Goal: Transaction & Acquisition: Register for event/course

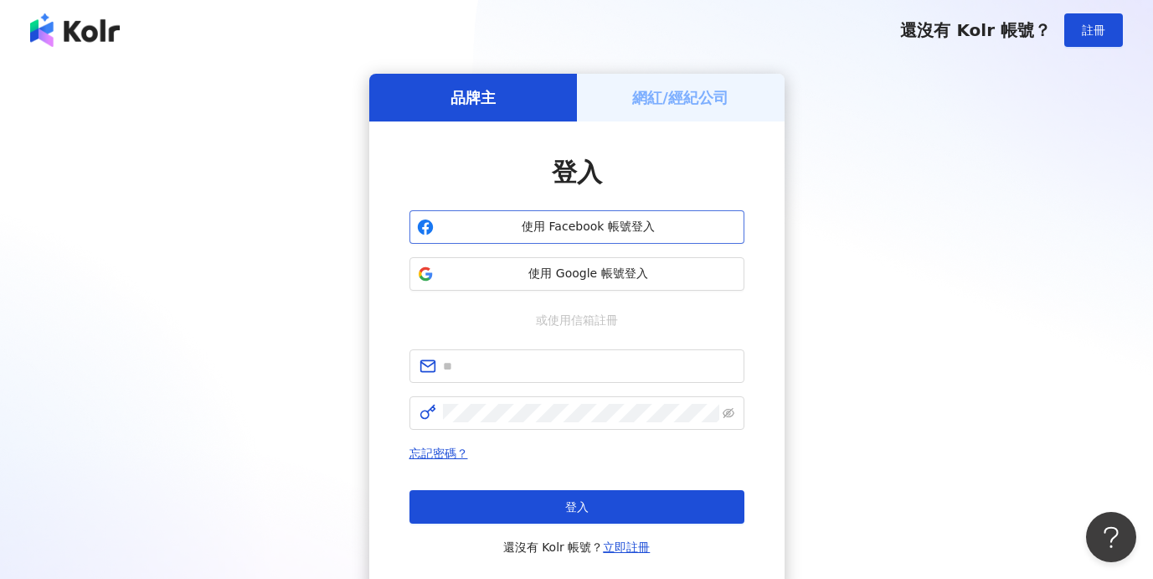
click at [529, 234] on span "使用 Facebook 帳號登入" at bounding box center [588, 227] width 296 height 17
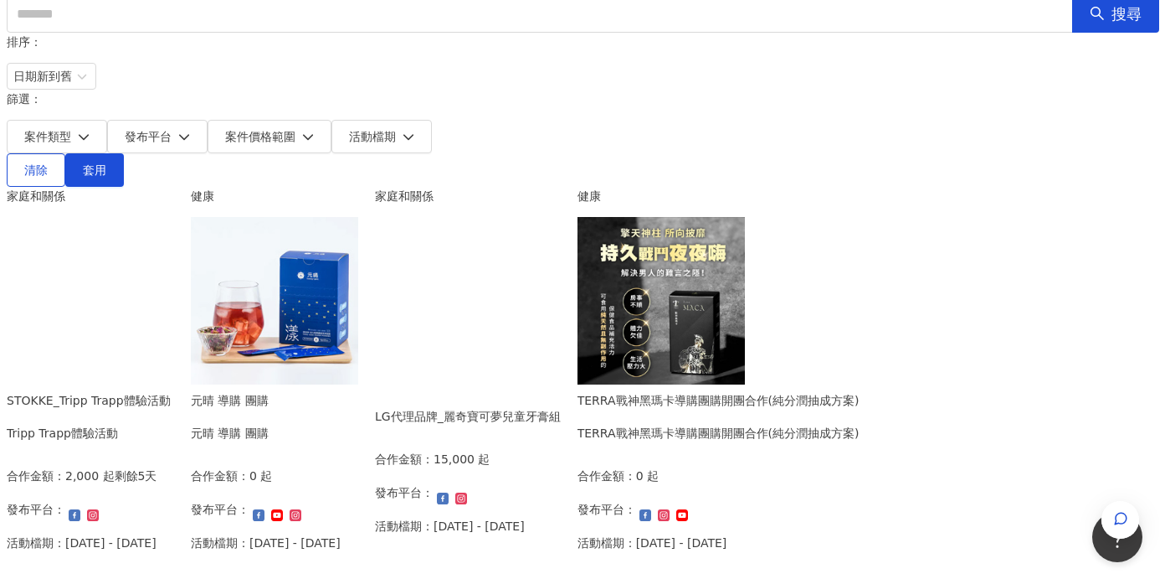
scroll to position [153, 0]
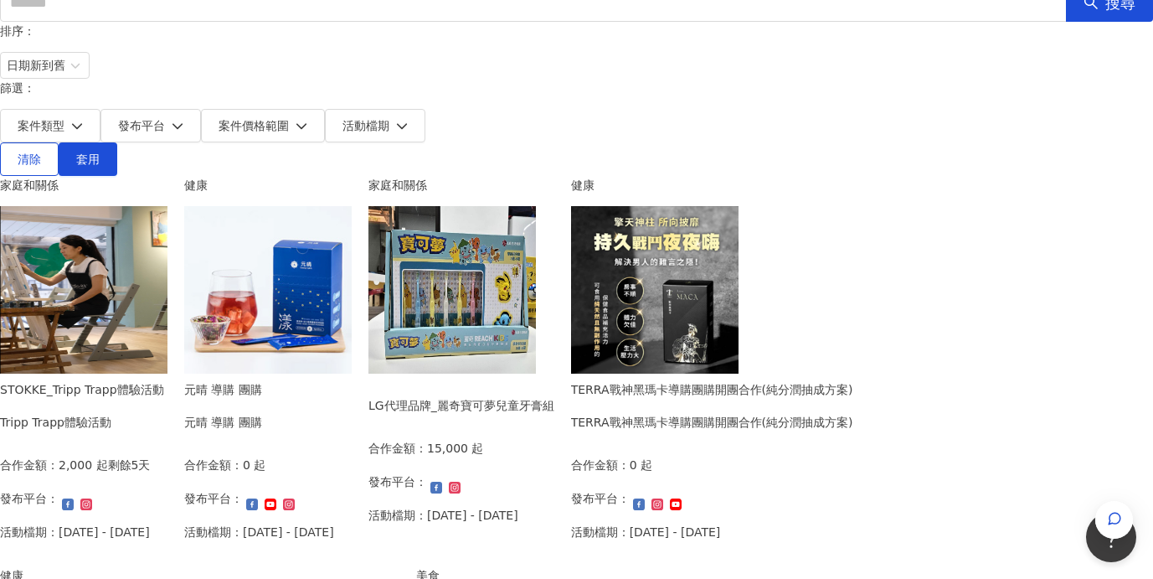
click at [167, 253] on img at bounding box center [83, 289] width 167 height 167
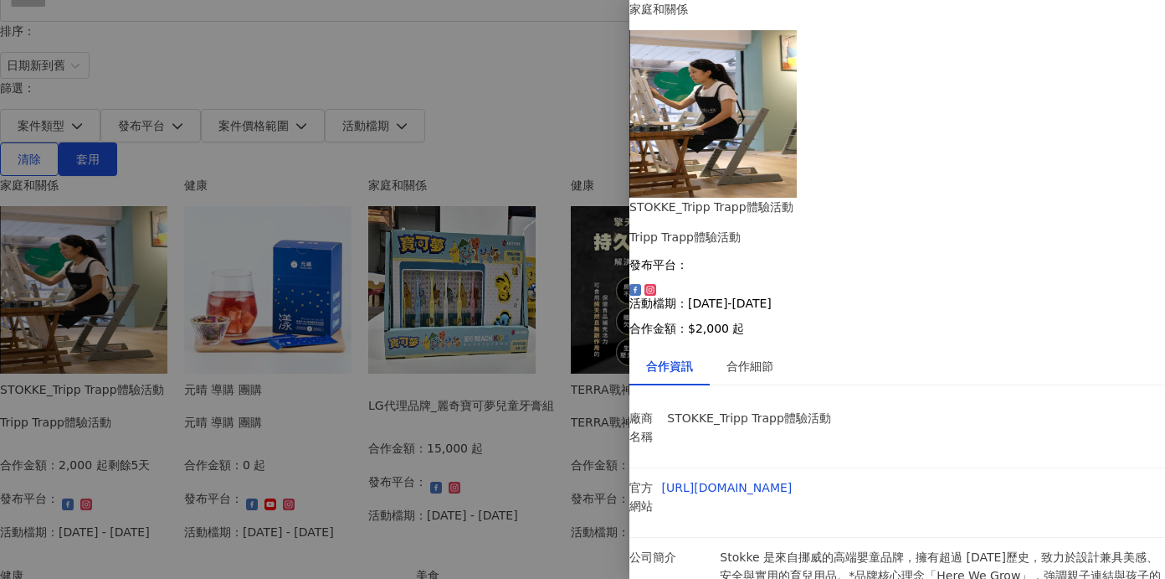
scroll to position [111, 0]
click at [81, 372] on div at bounding box center [582, 289] width 1165 height 579
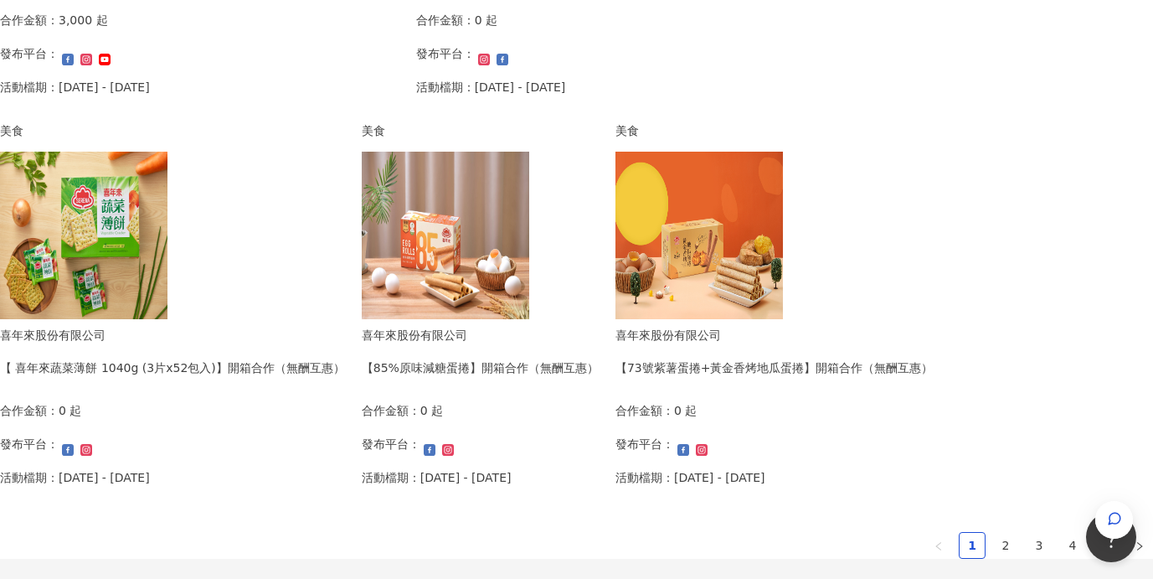
scroll to position [1215, 0]
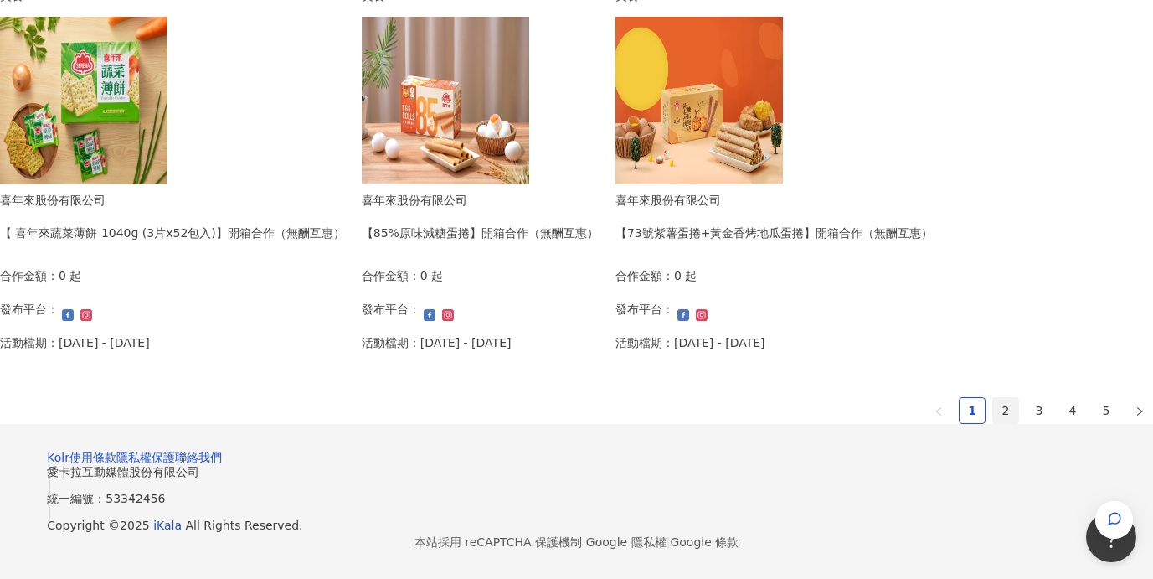
click at [993, 398] on link "2" at bounding box center [1005, 410] width 25 height 25
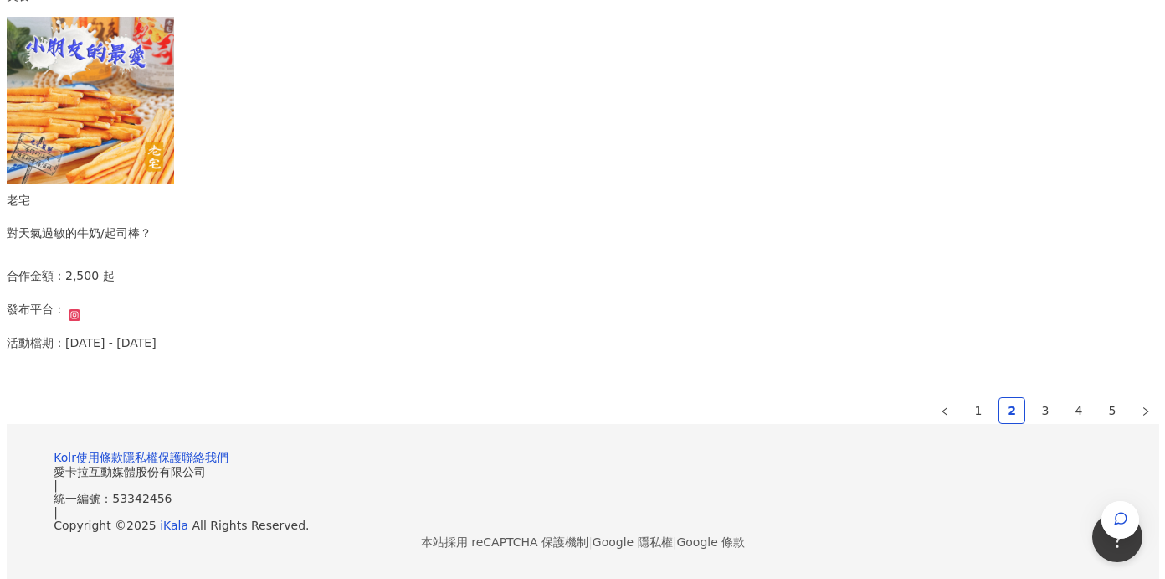
scroll to position [856, 0]
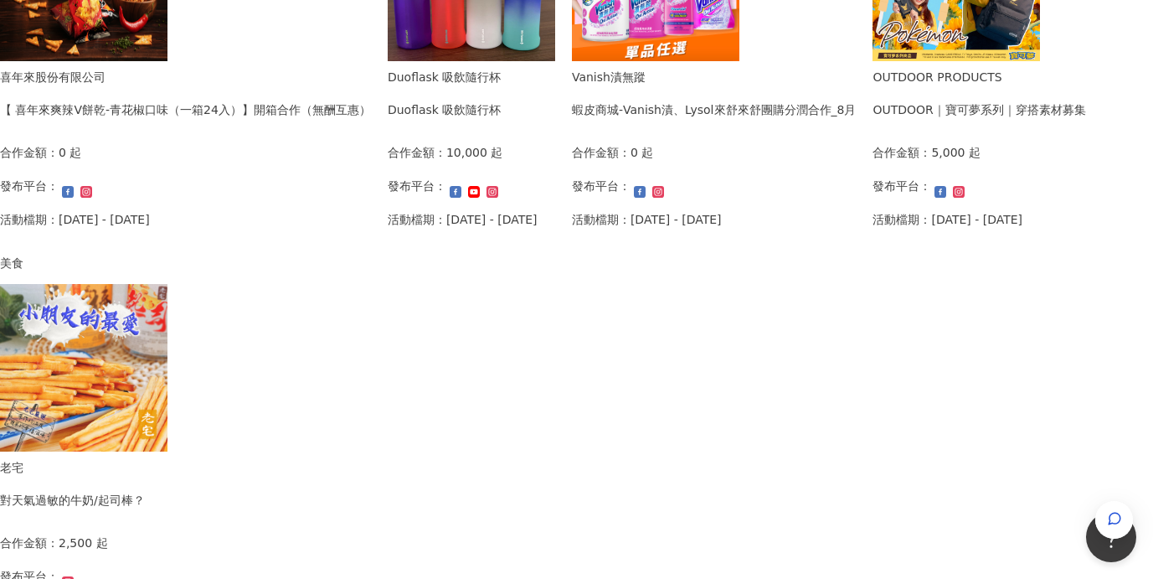
click at [167, 335] on img at bounding box center [83, 367] width 167 height 167
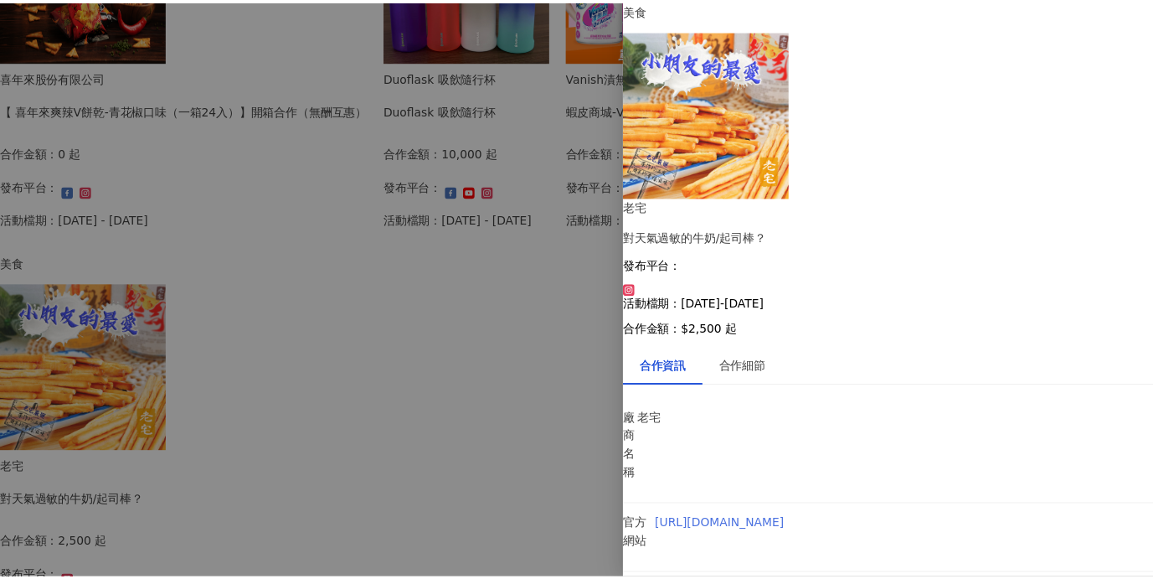
scroll to position [0, 0]
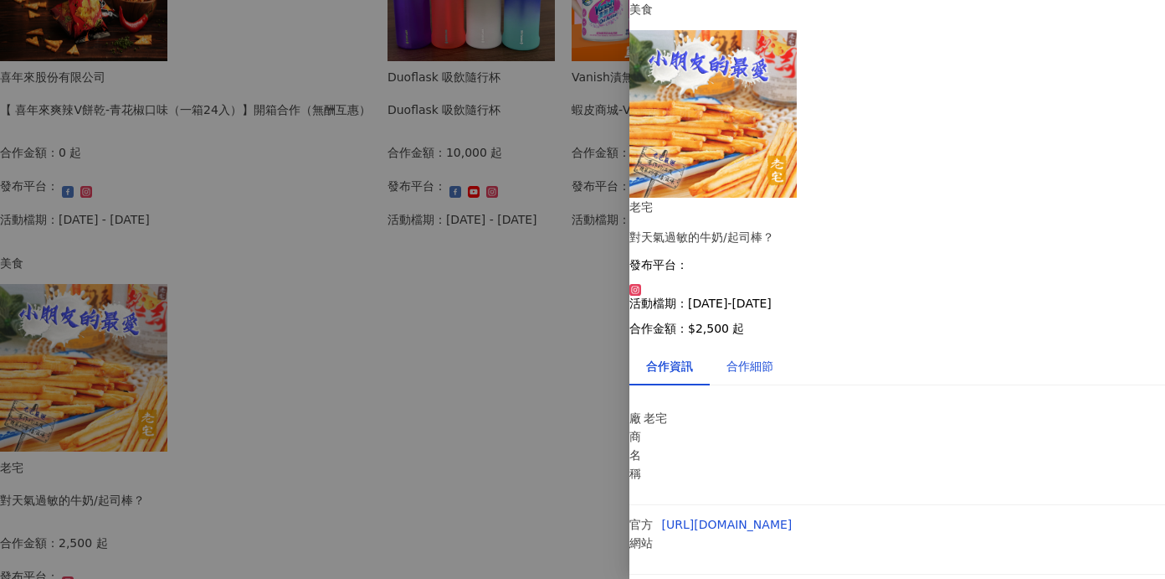
click at [774, 357] on div "合作細節" at bounding box center [750, 366] width 47 height 18
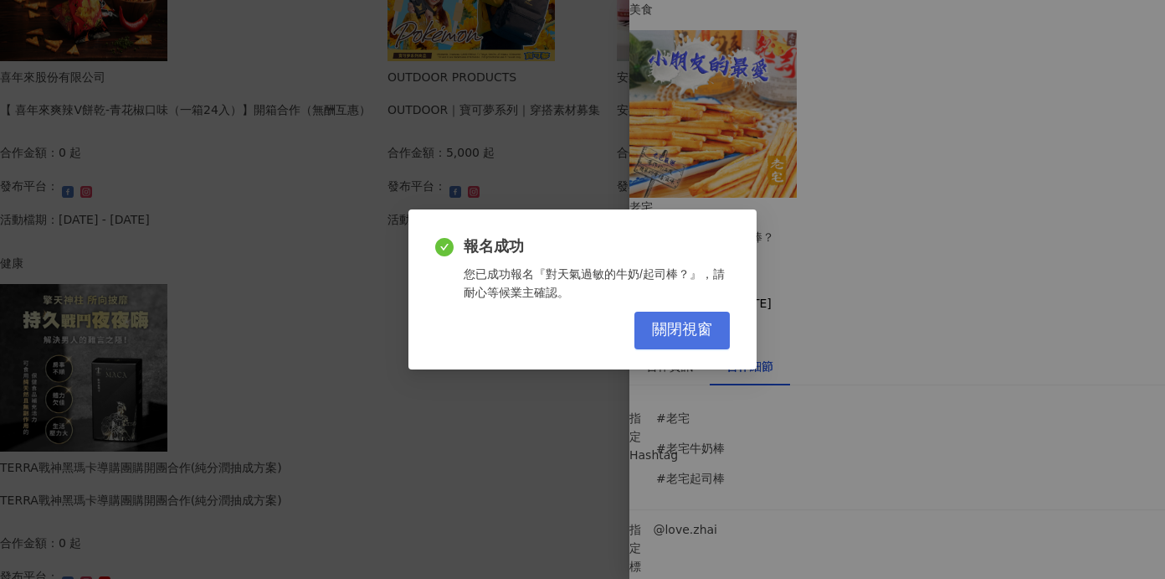
click at [715, 328] on button "關閉視窗" at bounding box center [682, 330] width 95 height 38
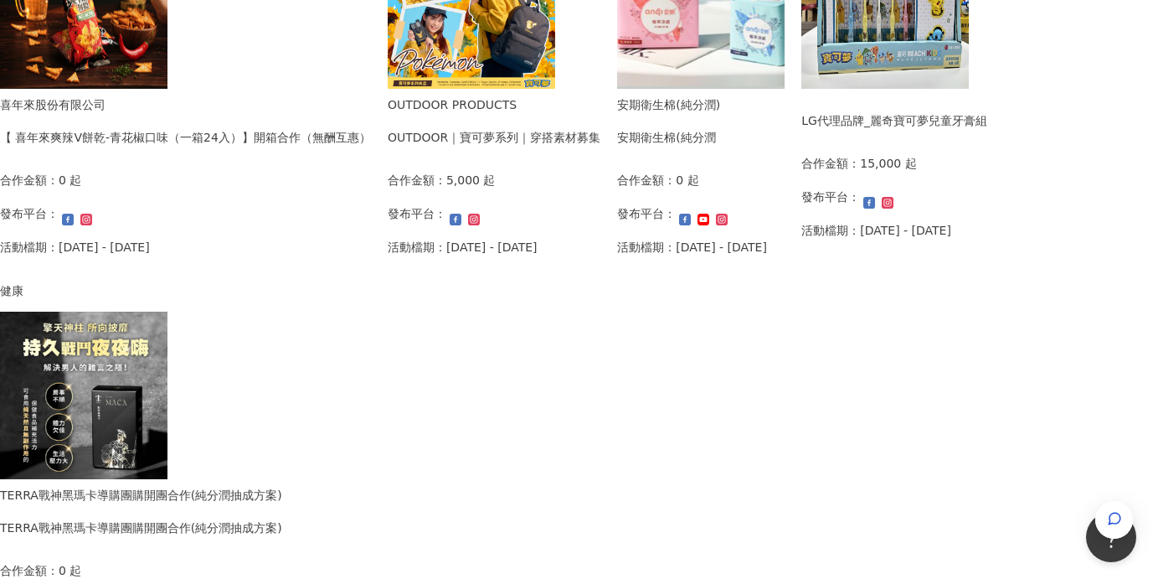
scroll to position [1219, 0]
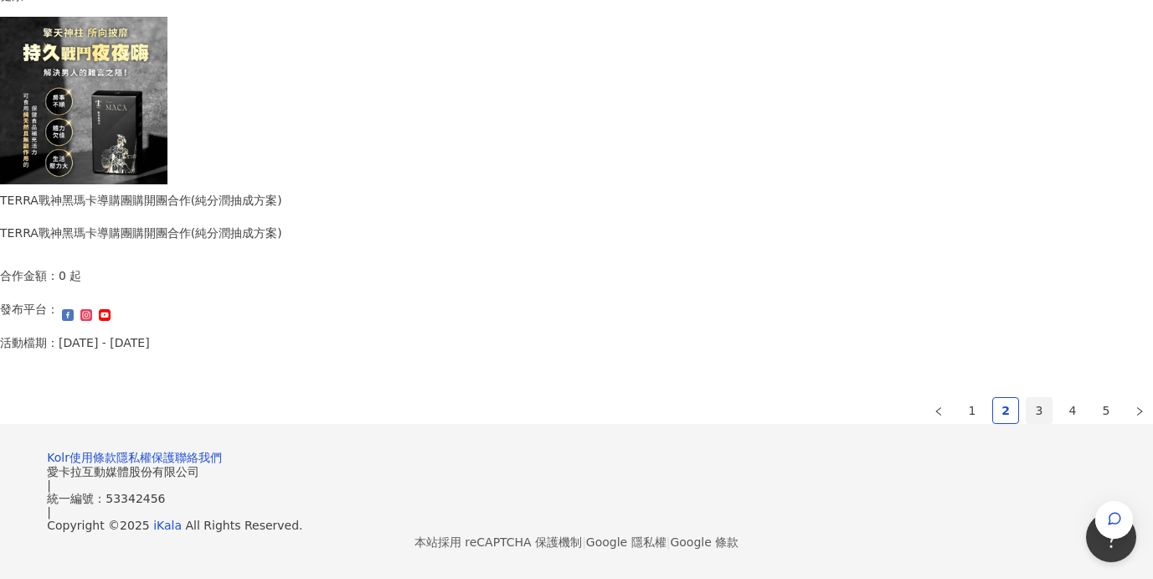
click at [1026, 398] on link "3" at bounding box center [1038, 410] width 25 height 25
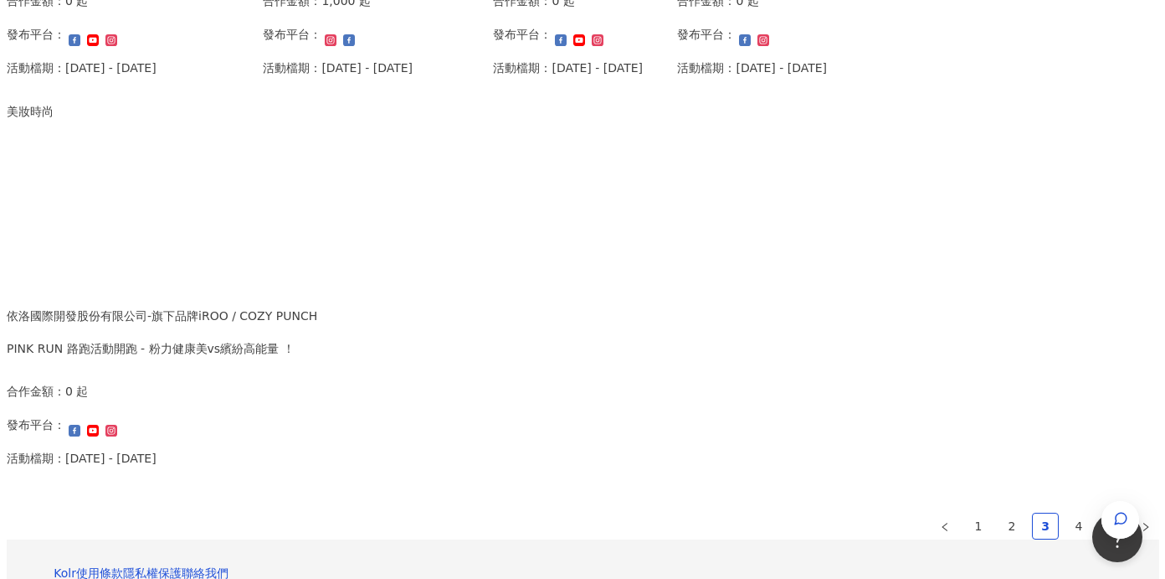
scroll to position [548, 0]
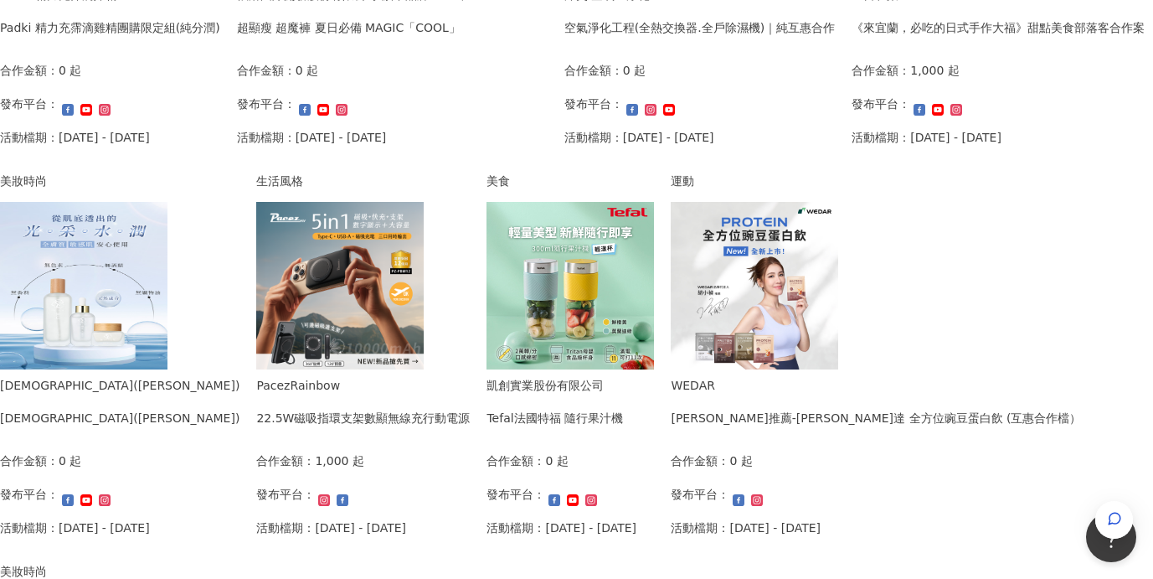
click at [424, 323] on img at bounding box center [339, 285] width 167 height 167
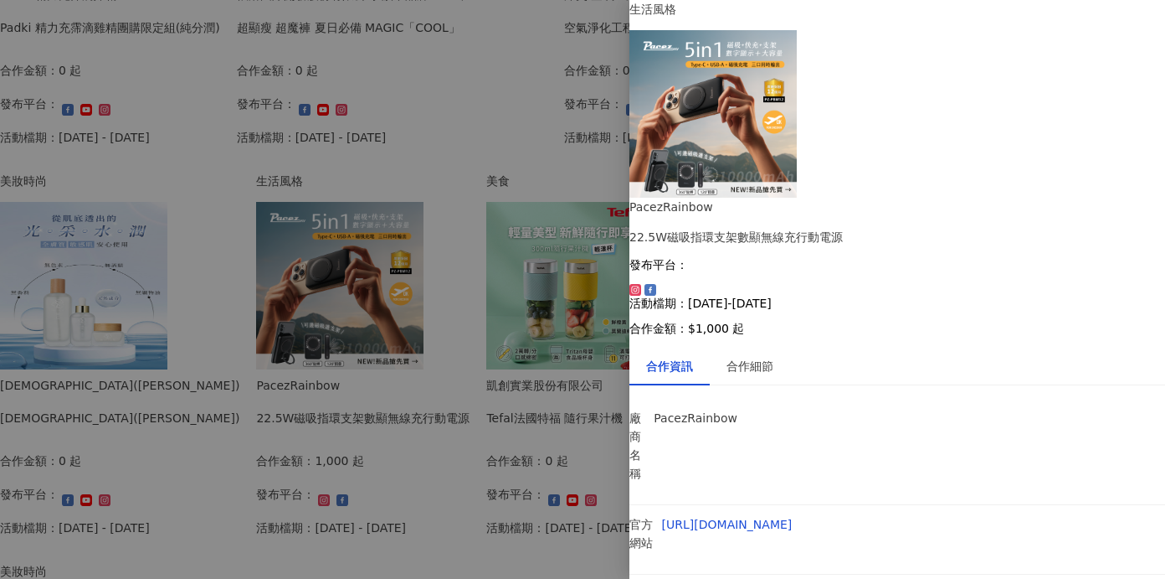
scroll to position [0, 0]
click at [774, 357] on div "合作細節" at bounding box center [750, 366] width 47 height 18
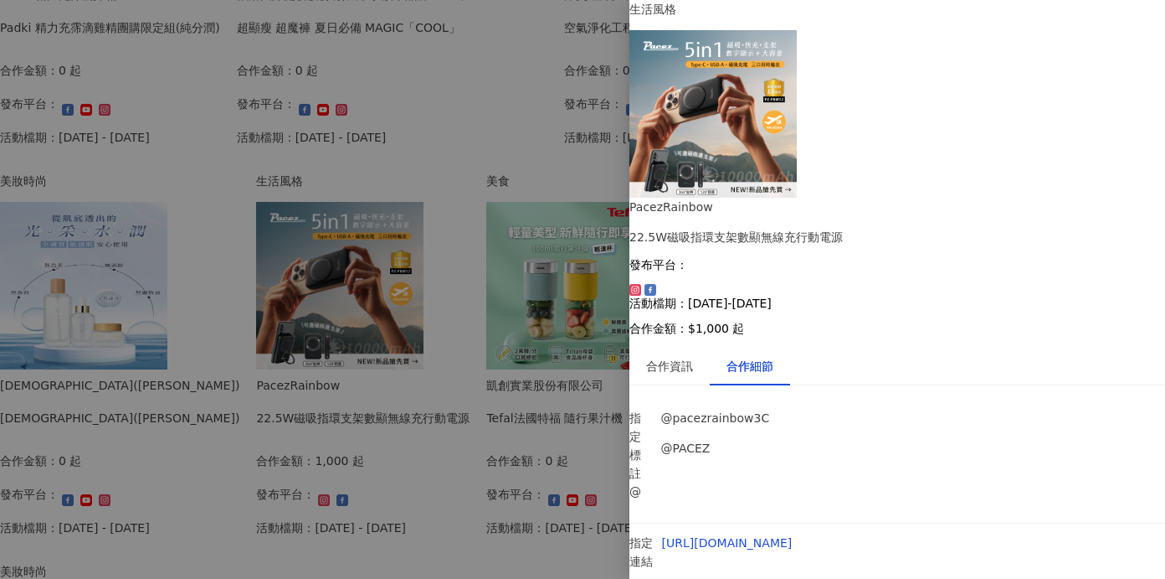
scroll to position [429, 0]
click at [22, 372] on div at bounding box center [582, 289] width 1165 height 579
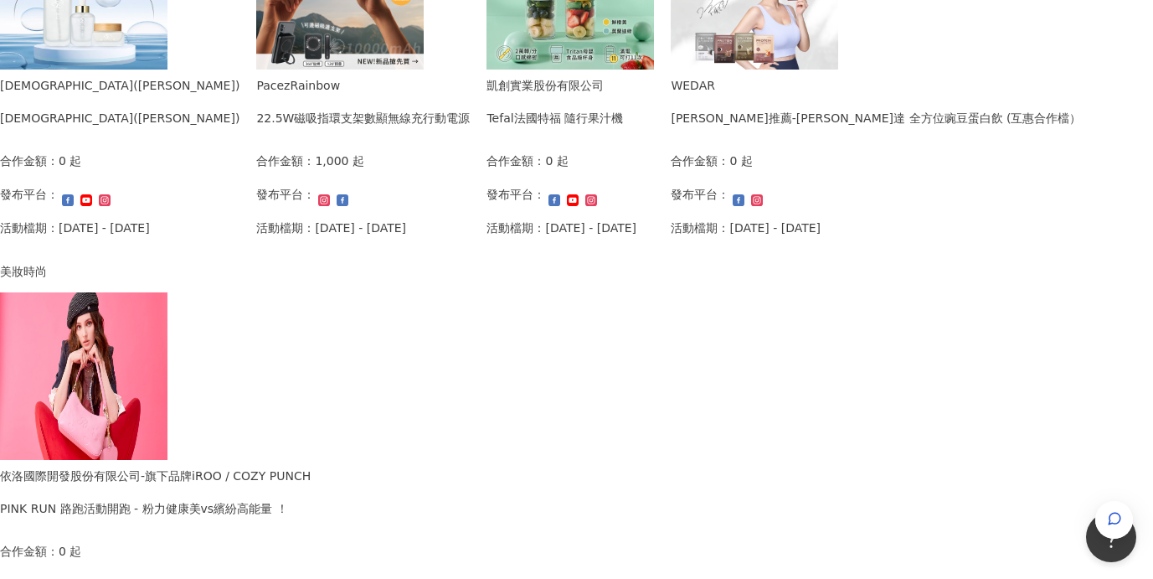
scroll to position [1219, 0]
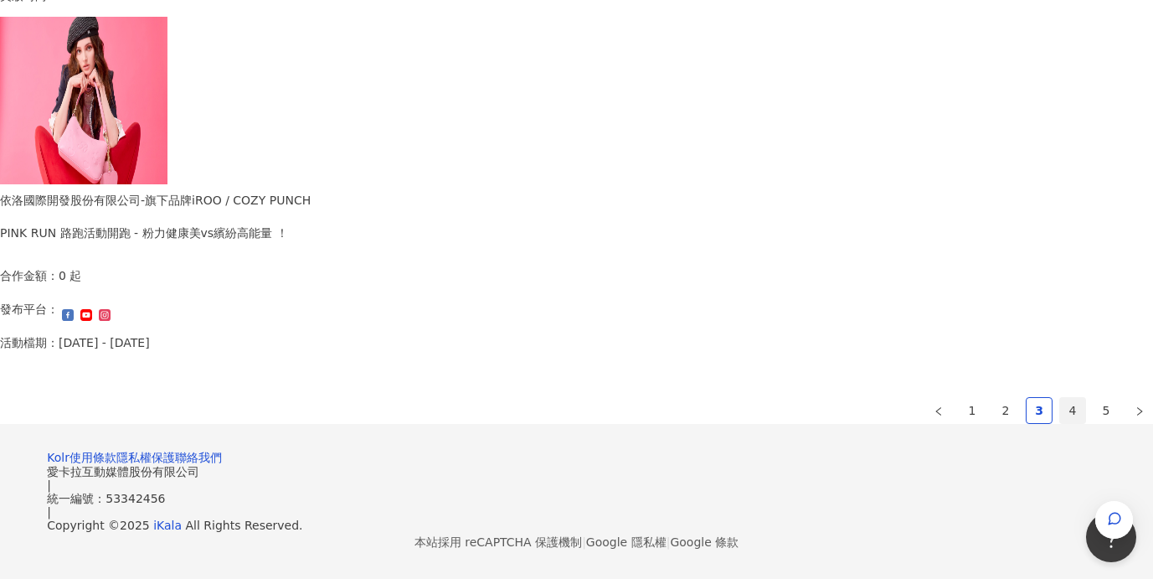
click at [1060, 398] on link "4" at bounding box center [1072, 410] width 25 height 25
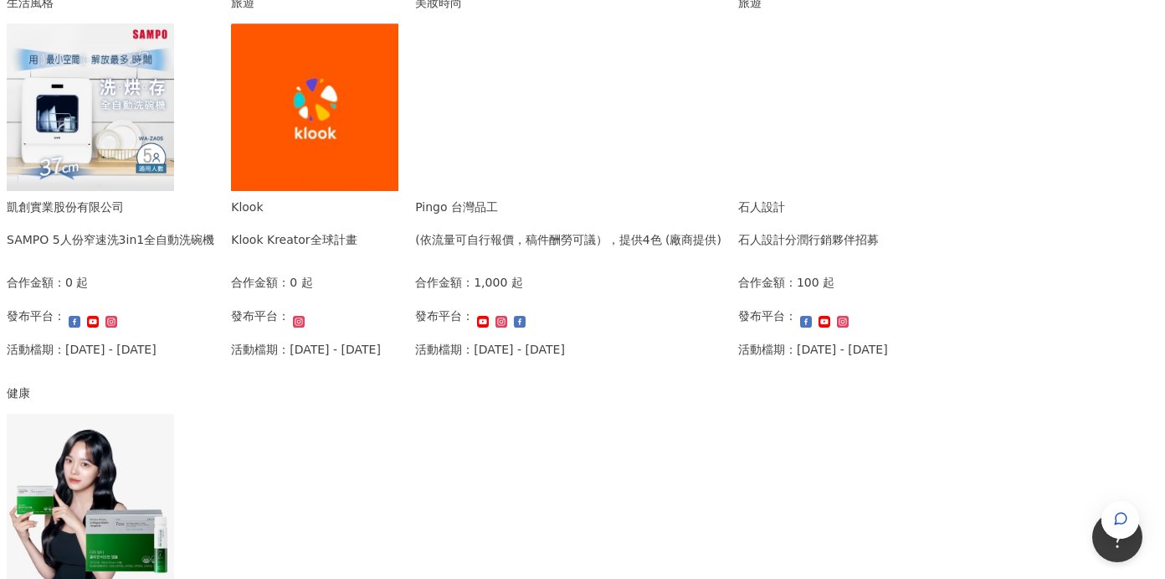
scroll to position [76, 0]
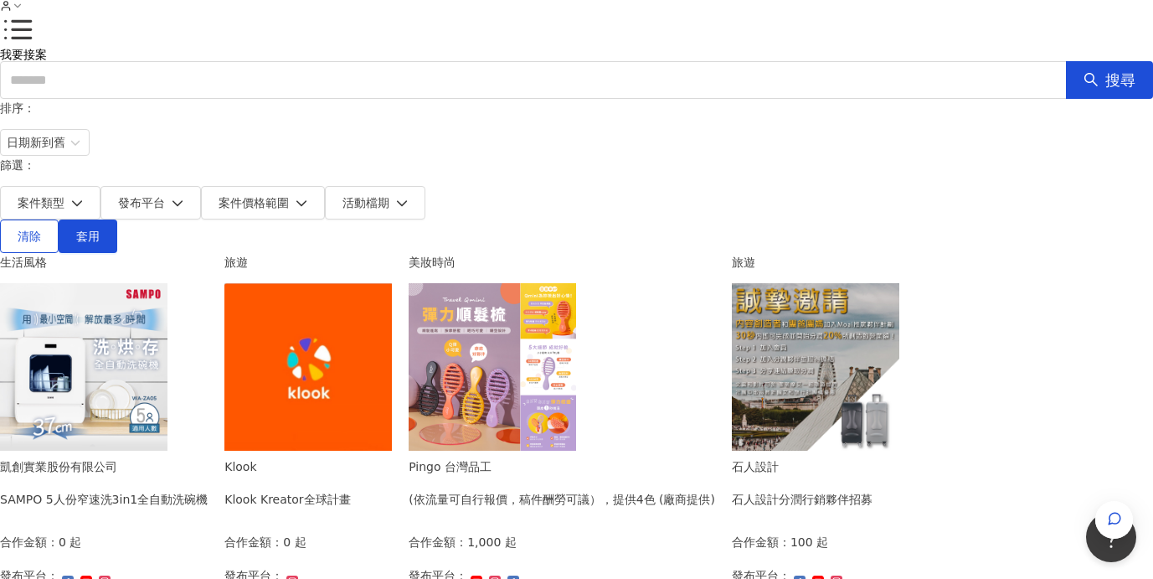
click at [576, 367] on img at bounding box center [492, 366] width 167 height 167
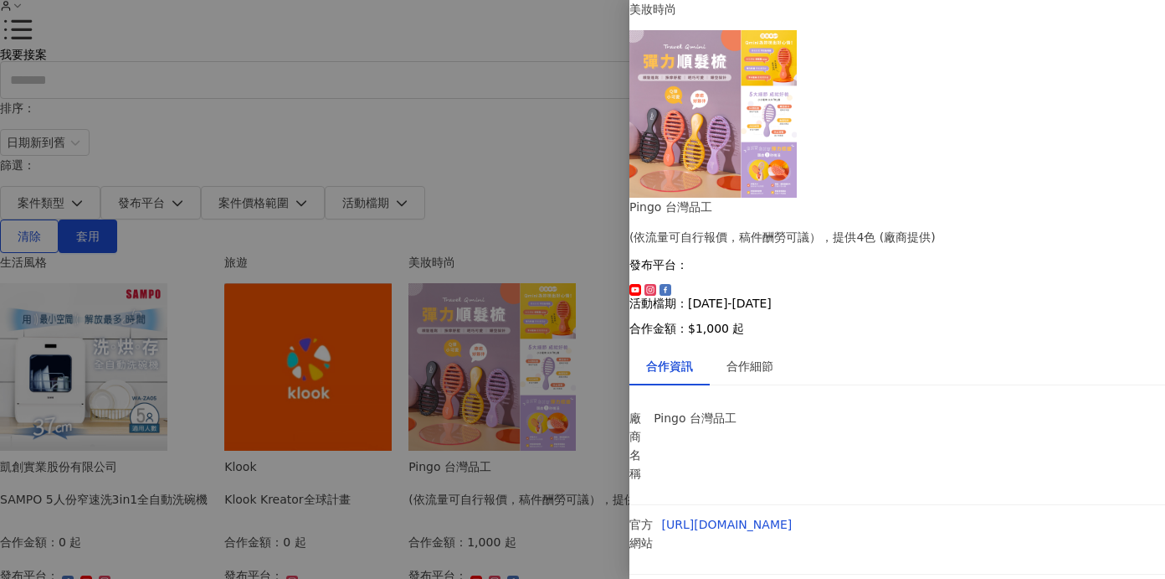
scroll to position [94, 0]
click at [772, 357] on div "合作細節" at bounding box center [750, 366] width 47 height 18
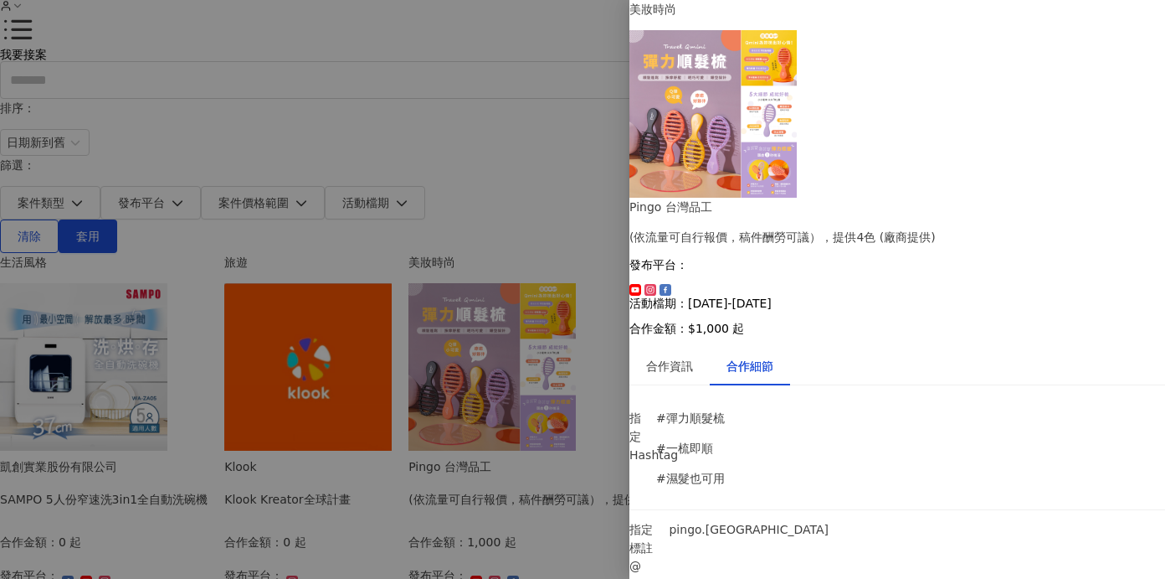
scroll to position [1293, 0]
click at [521, 115] on div at bounding box center [582, 289] width 1165 height 579
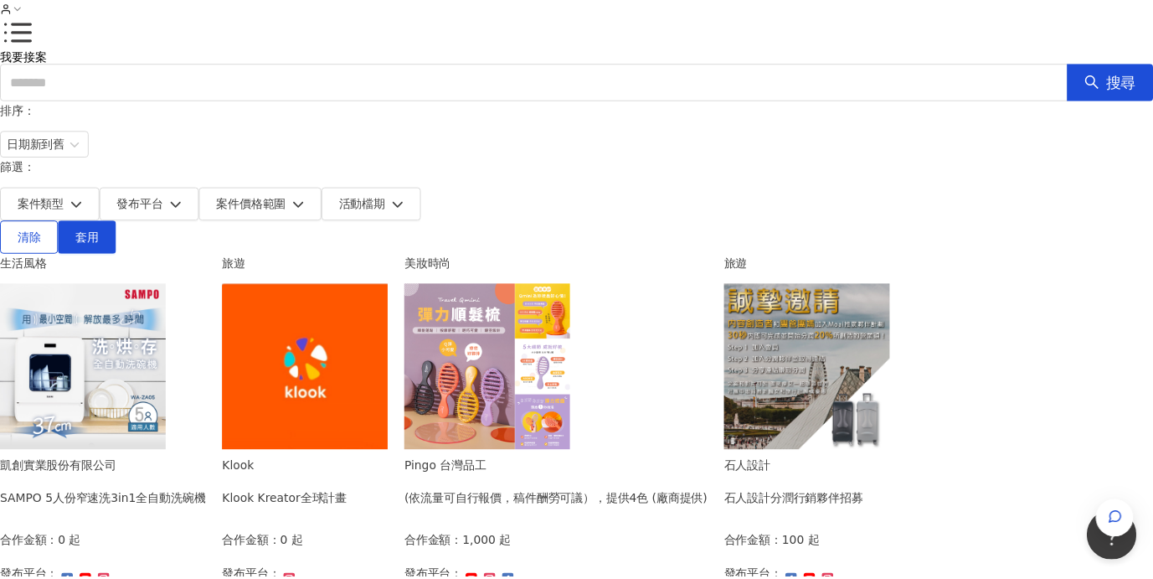
scroll to position [327, 0]
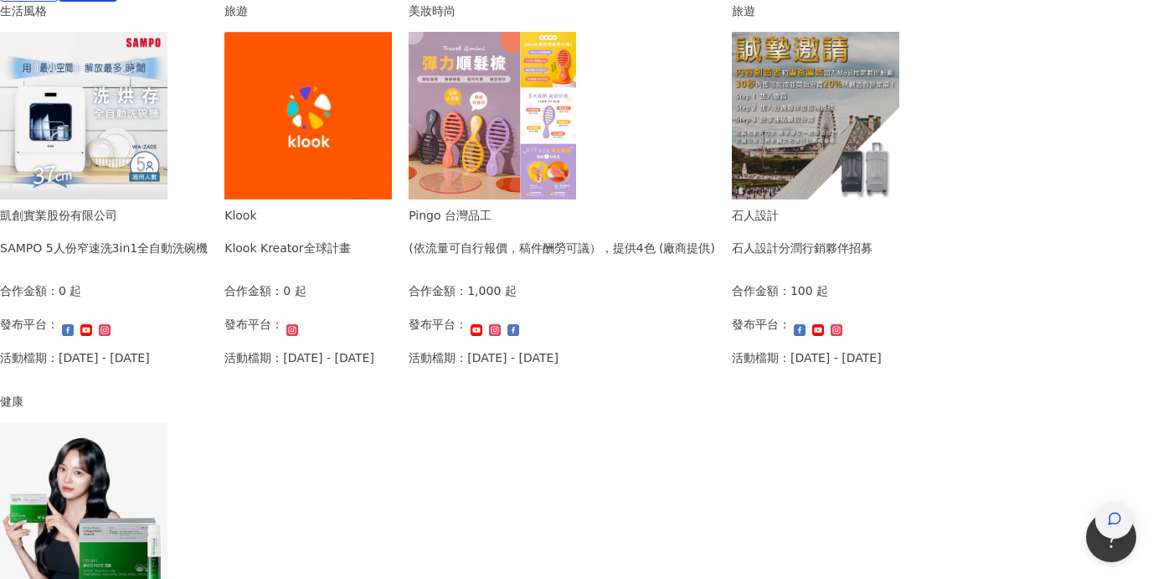
click at [1114, 501] on div "button" at bounding box center [1114, 520] width 22 height 38
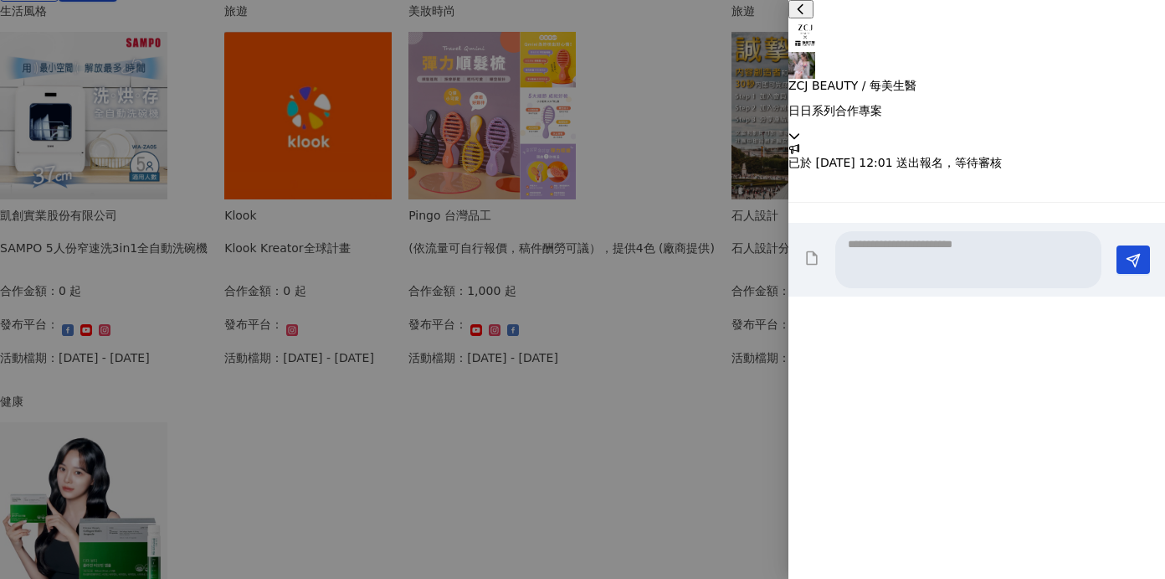
click at [800, 130] on icon at bounding box center [795, 136] width 12 height 12
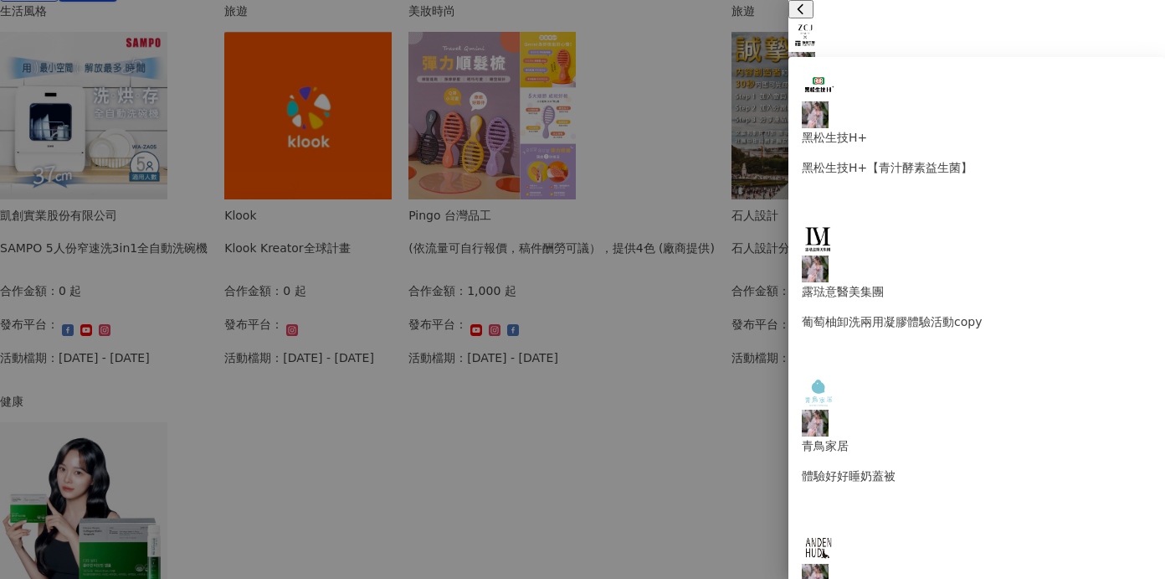
click at [975, 104] on p "日日系列合作專案" at bounding box center [977, 110] width 377 height 13
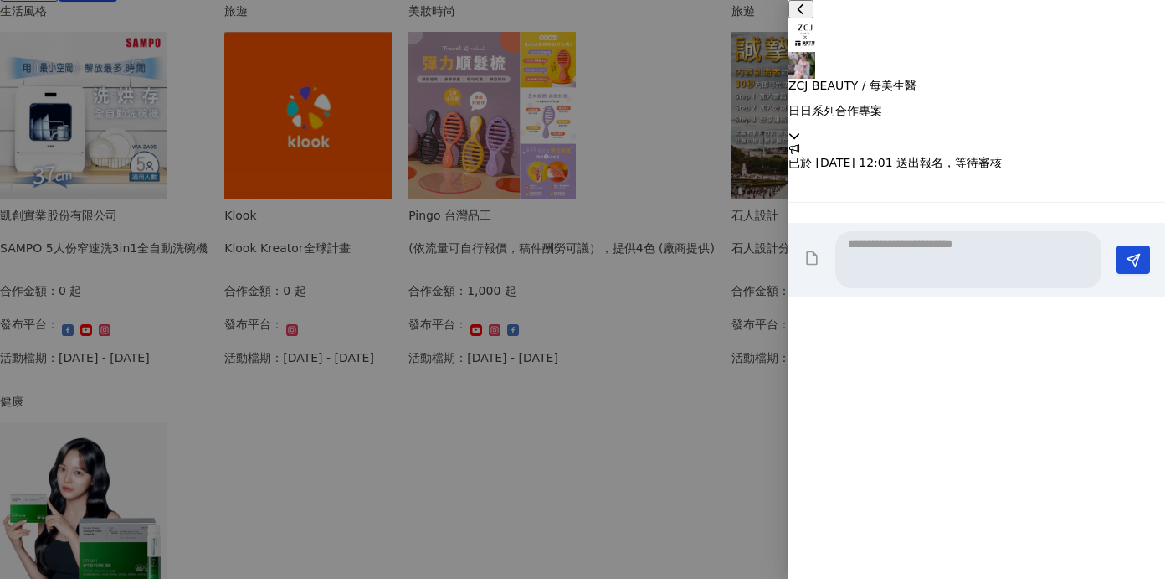
click at [800, 130] on icon at bounding box center [795, 136] width 12 height 12
click at [100, 307] on div at bounding box center [582, 289] width 1165 height 579
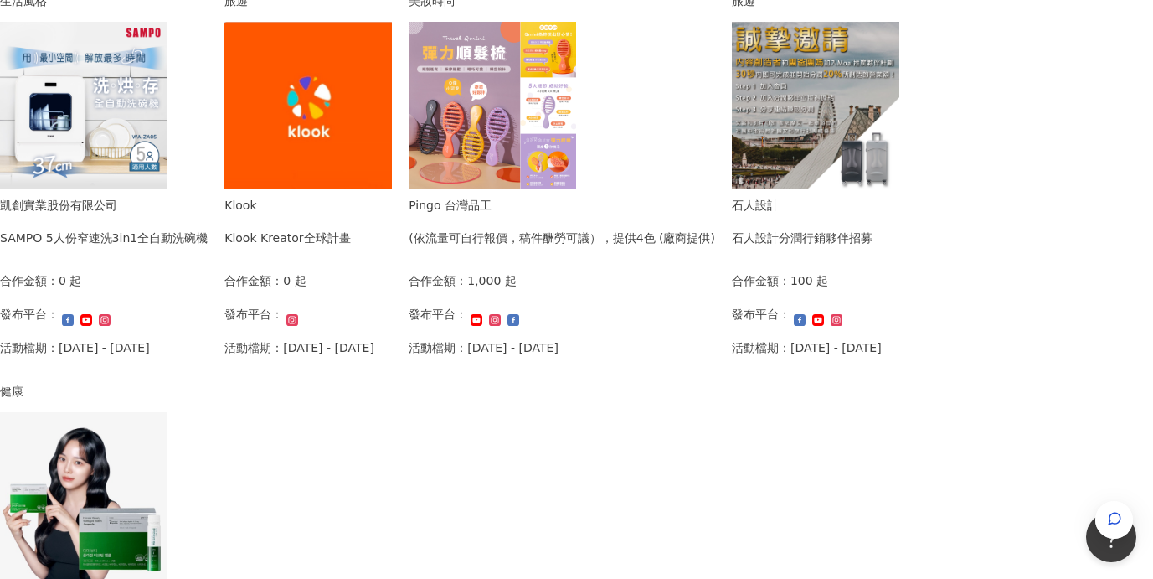
scroll to position [100, 0]
